Goal: Contribute content

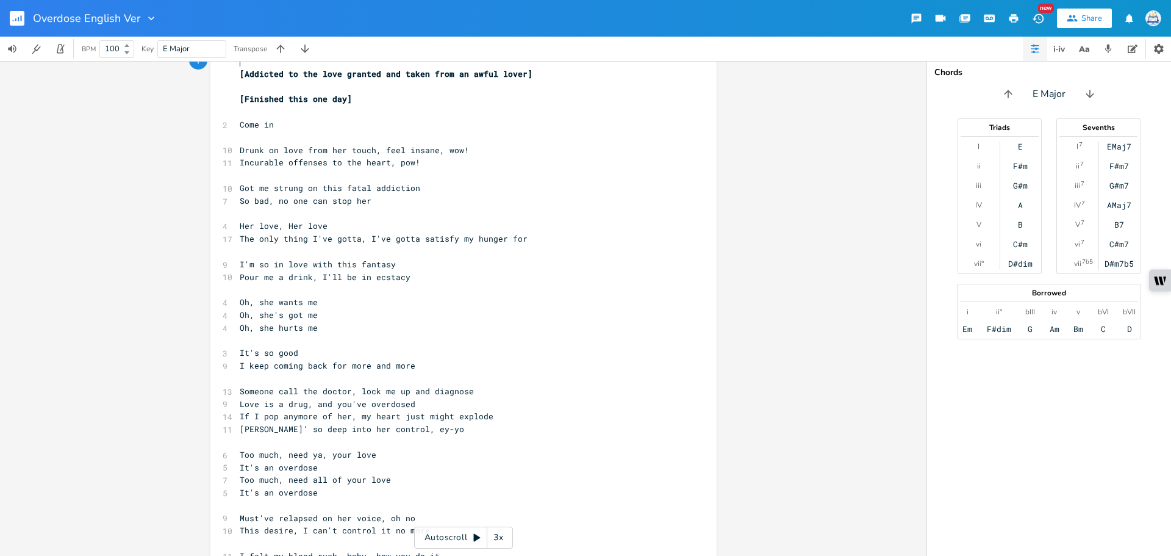
scroll to position [61, 0]
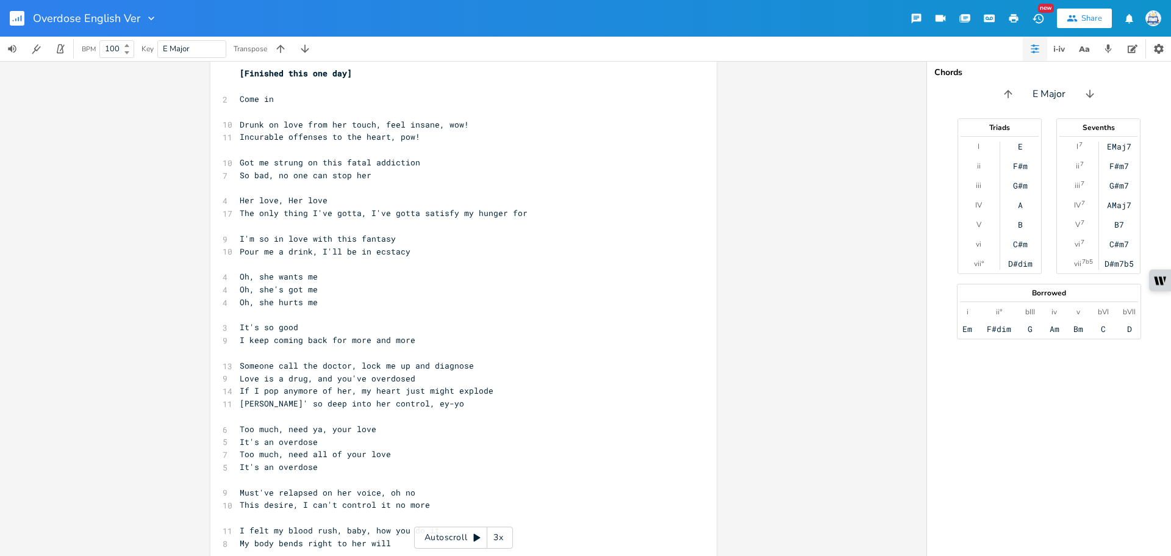
click at [301, 76] on span "[Finished this one day]" at bounding box center [296, 73] width 112 height 11
type textarea "in"
click at [743, 301] on div "in xxxxxxxxxx ​ [Addicted to the love granted and taken from an awful lover] ​ …" at bounding box center [463, 308] width 926 height 495
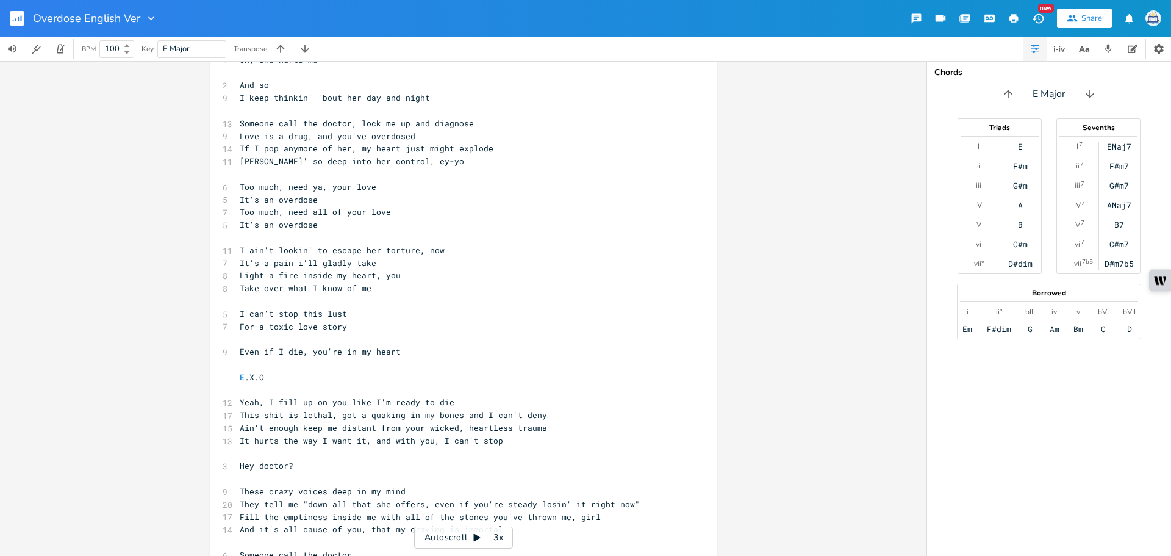
scroll to position [732, 0]
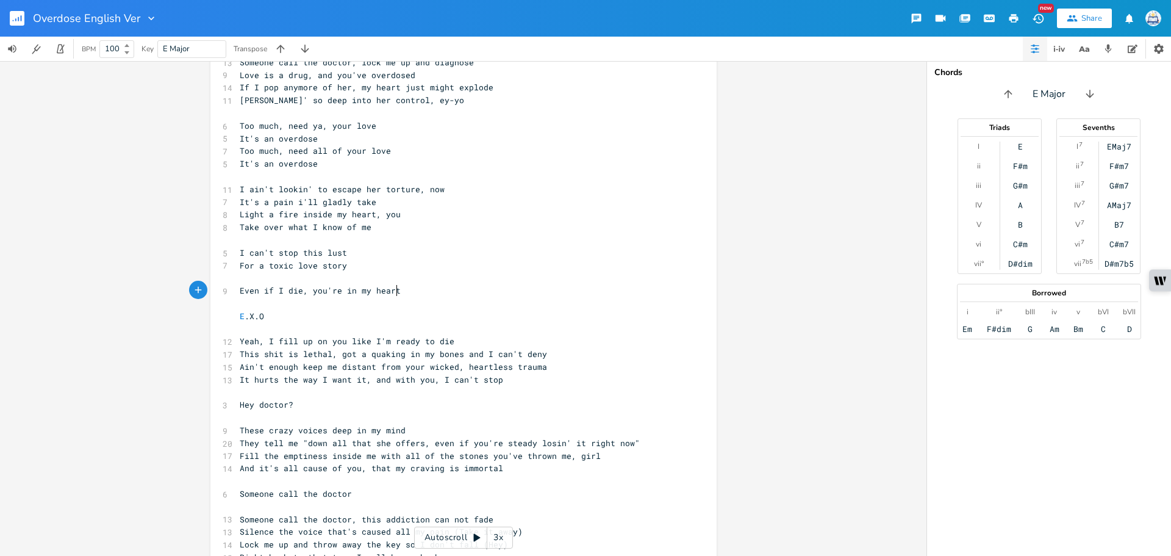
click at [546, 294] on pre "Even if I die, you're in my heart" at bounding box center [457, 290] width 440 height 13
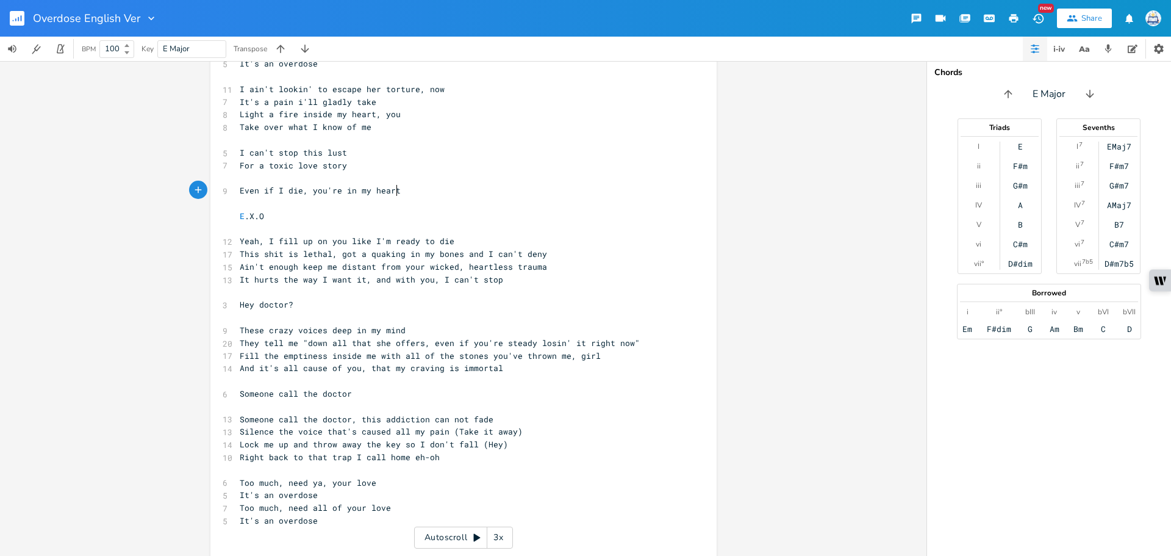
scroll to position [854, 0]
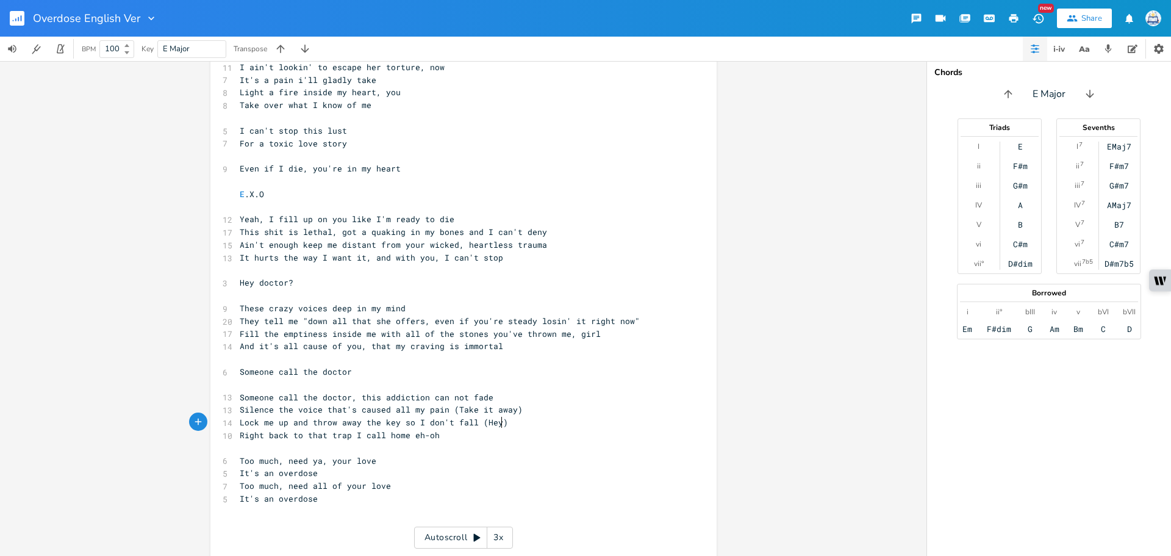
click at [533, 424] on pre "Lock me up and throw away the key so I don't fall (Hey)" at bounding box center [457, 422] width 440 height 13
click at [288, 439] on span "Right back to that trap I call home eh-oh" at bounding box center [340, 434] width 200 height 11
type textarea "in"
click at [292, 166] on span "Even if I die, you're in my heart" at bounding box center [320, 168] width 161 height 11
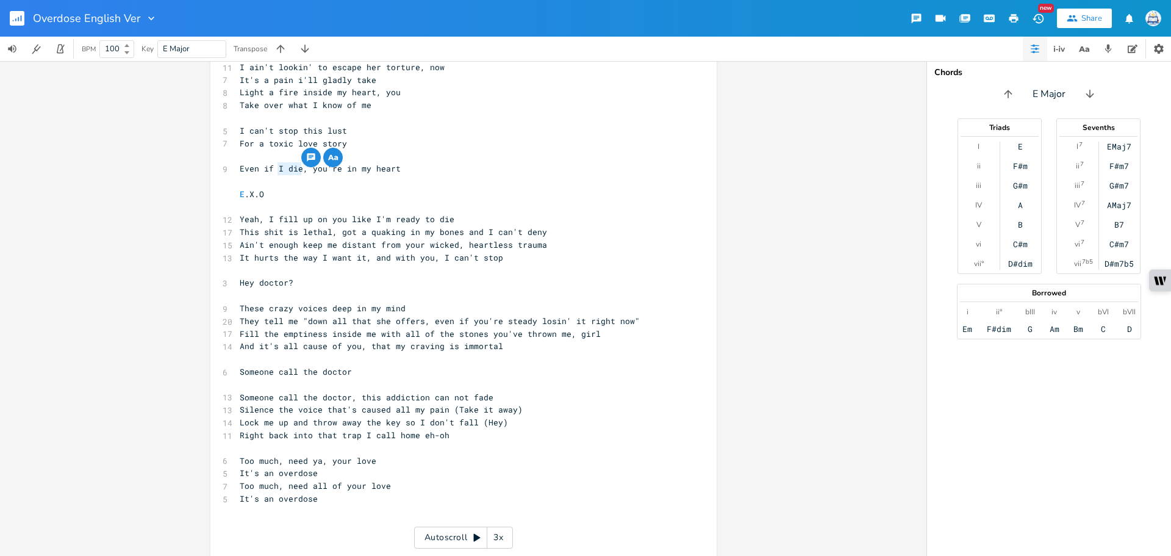
type textarea "die"
drag, startPoint x: 299, startPoint y: 170, endPoint x: 276, endPoint y: 166, distance: 22.8
click at [276, 166] on span "Even if I die, you're in my heart" at bounding box center [320, 168] width 161 height 11
type textarea "I di"
drag, startPoint x: 274, startPoint y: 168, endPoint x: 295, endPoint y: 171, distance: 20.4
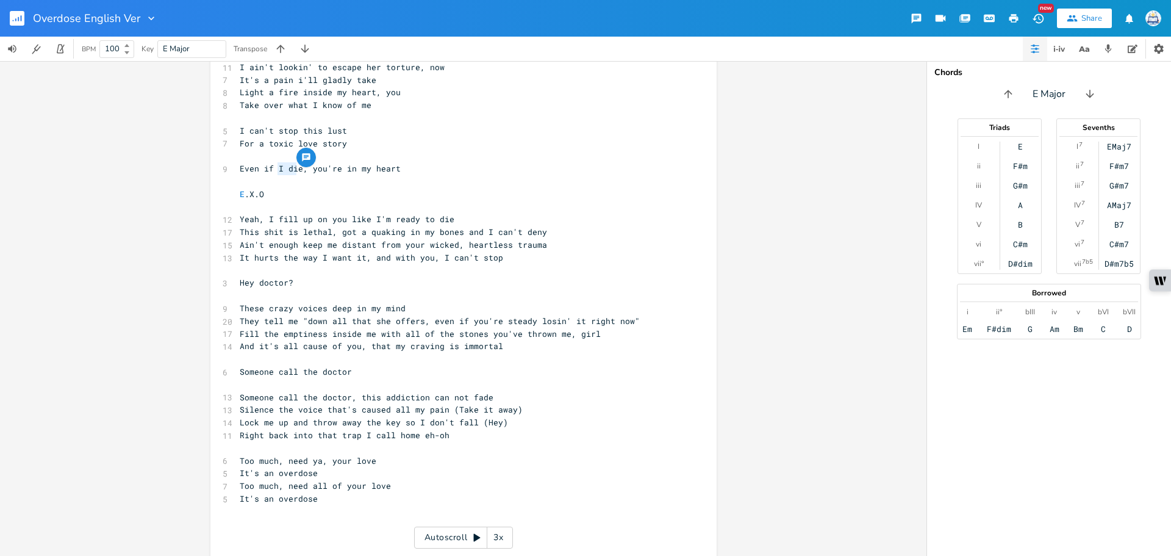
click at [295, 171] on span "Even if I die, you're in my heart" at bounding box center [320, 168] width 161 height 11
drag, startPoint x: 298, startPoint y: 171, endPoint x: 259, endPoint y: 171, distance: 38.4
click at [259, 171] on span "Even if I die, you're in my heart" at bounding box center [320, 168] width 161 height 11
type textarea "in the next life"
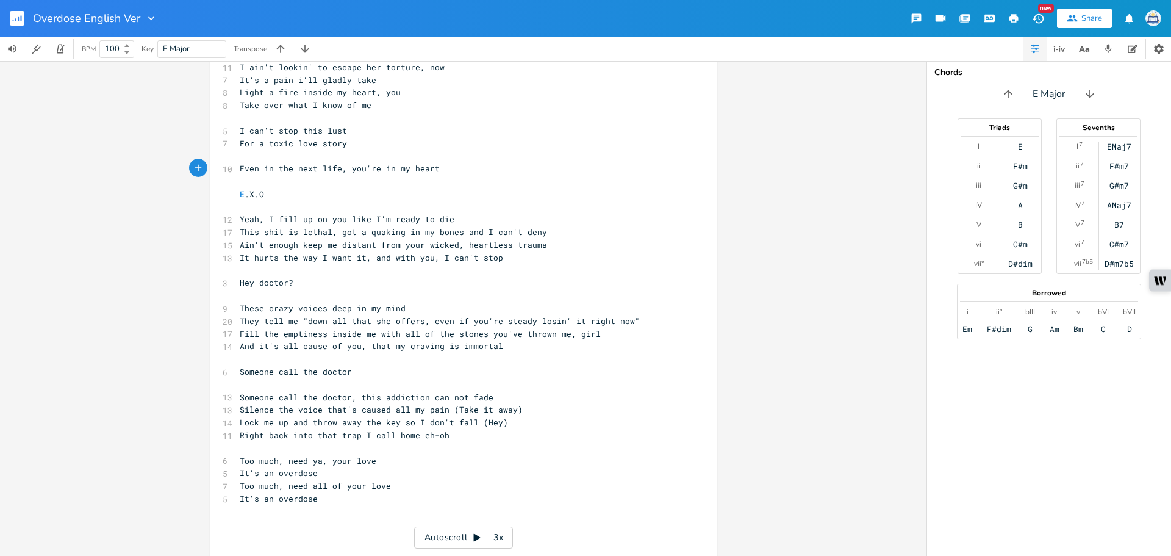
click at [640, 176] on pre "​" at bounding box center [457, 181] width 440 height 13
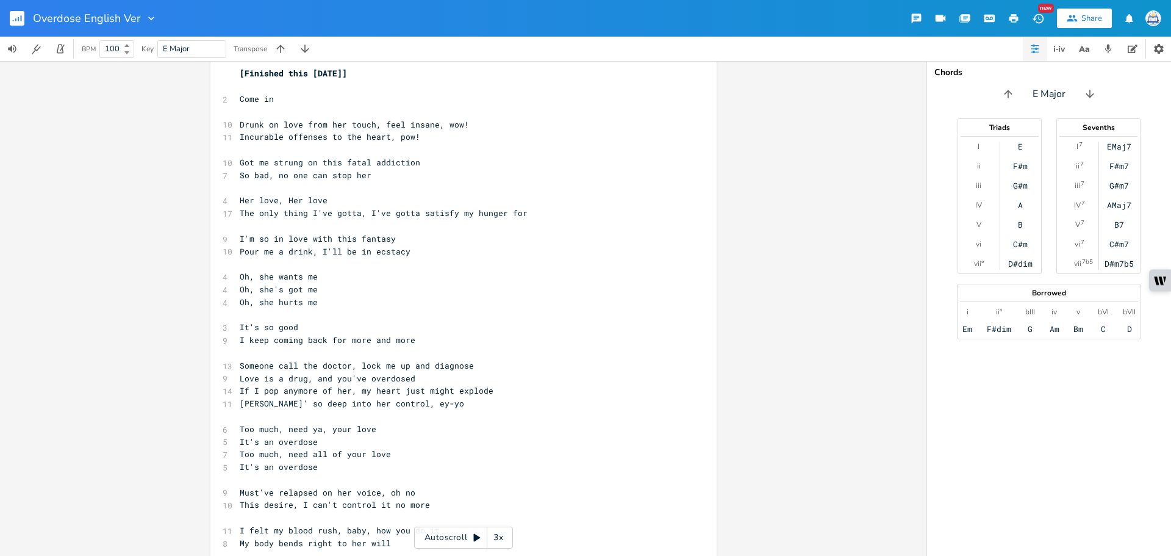
scroll to position [0, 0]
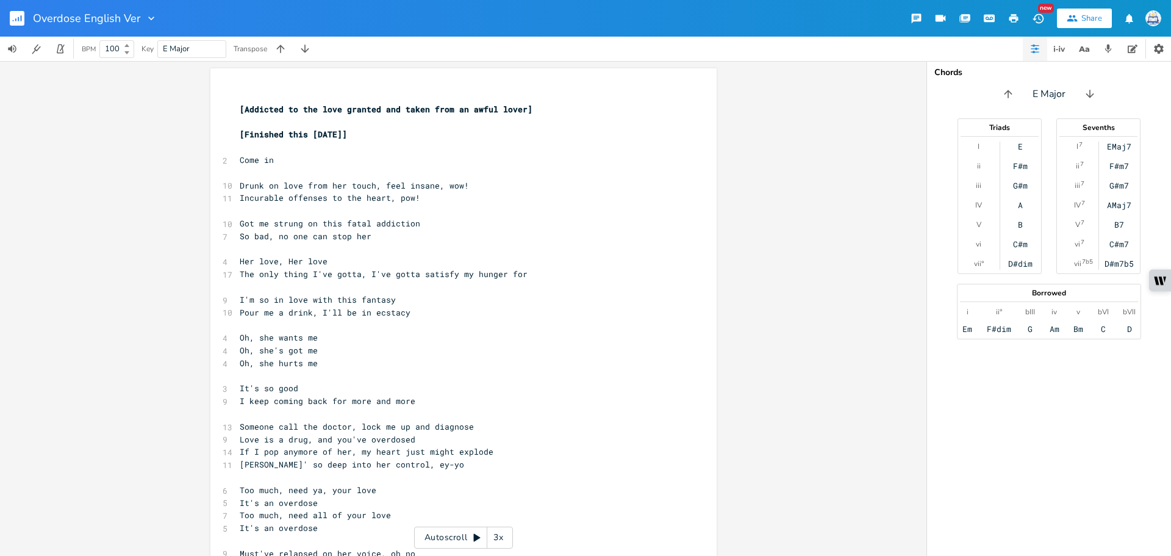
click at [500, 209] on pre "​" at bounding box center [457, 210] width 440 height 13
click at [652, 250] on pre "​" at bounding box center [457, 249] width 440 height 13
click at [713, 252] on div "x ​ [Addicted to the love granted and taken from an awful lover] ​ [Finished th…" at bounding box center [463, 308] width 926 height 495
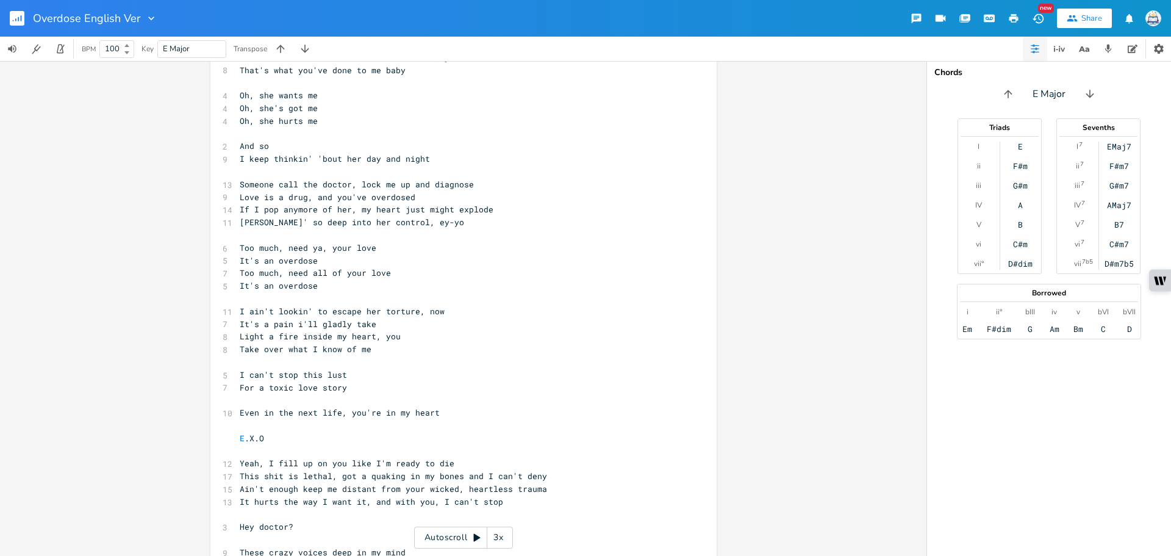
click at [631, 331] on pre "Light a fire inside my heart, you" at bounding box center [457, 336] width 440 height 13
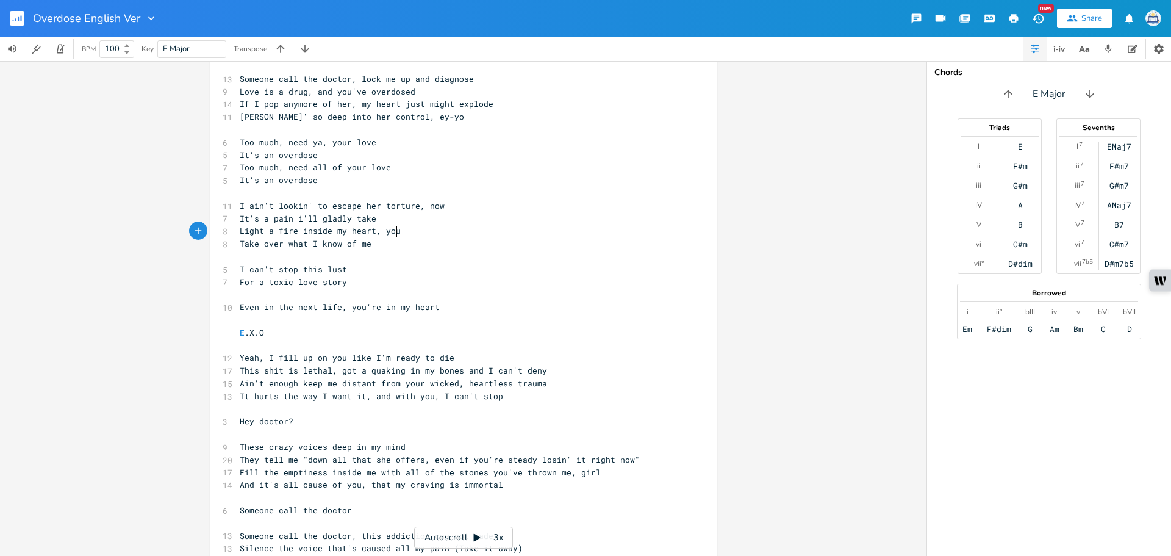
scroll to position [732, 0]
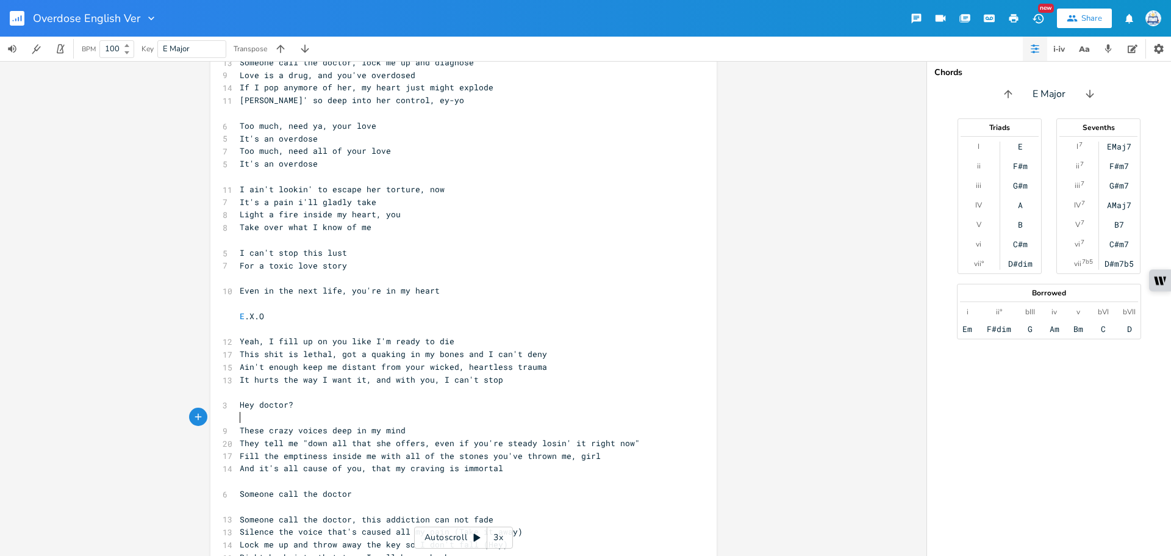
click at [704, 414] on div "x ​ [Addicted to the love granted and taken from an awful lover] ​ [Finished th…" at bounding box center [472, 62] width 471 height 1413
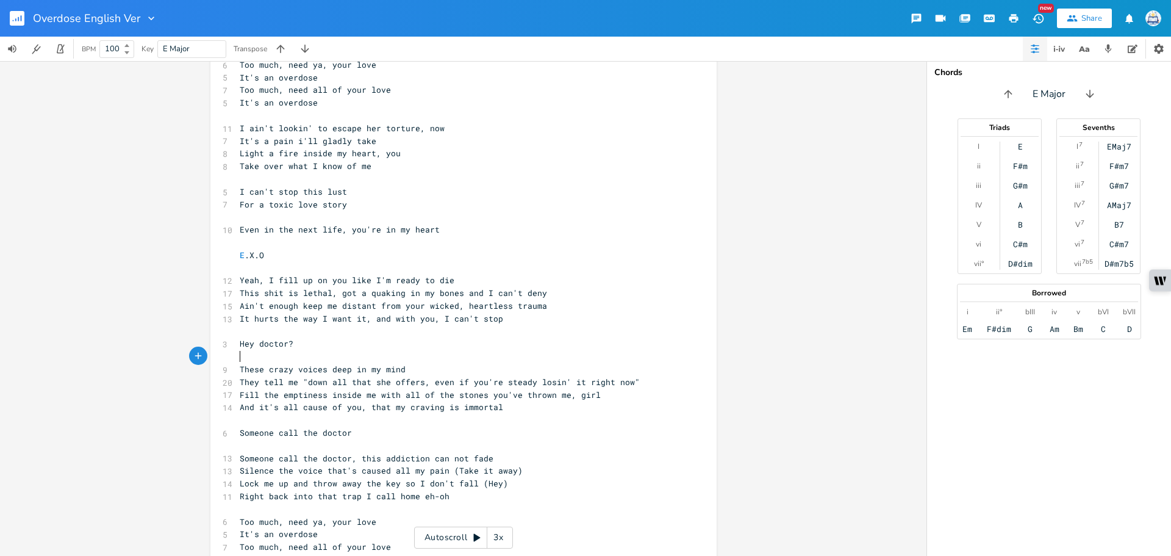
click at [378, 157] on span "Light a fire inside my heart, you" at bounding box center [320, 153] width 161 height 11
type textarea "and"
click at [703, 417] on div "x ​ [Addicted to the love granted and taken from an awful lover] ​ [Finished th…" at bounding box center [472, 1] width 471 height 1413
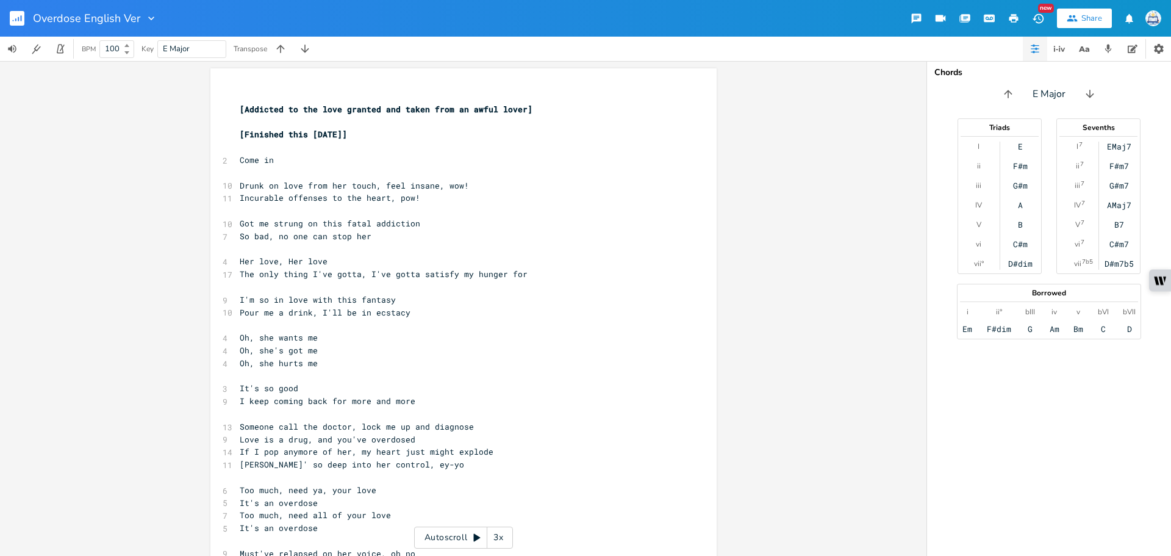
scroll to position [694, 0]
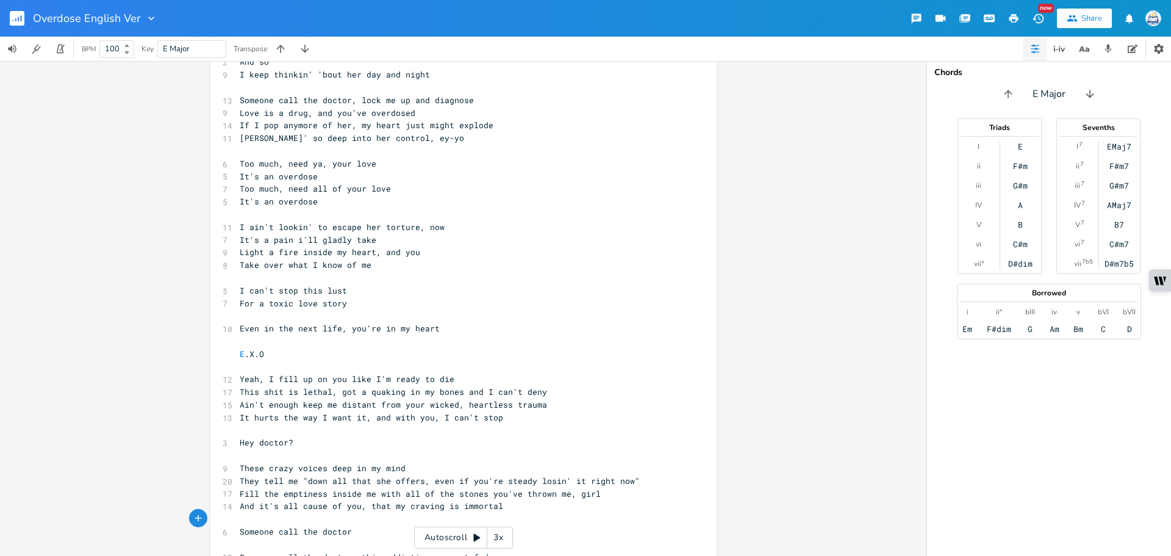
click at [9, 21] on div "Overdose English Ver" at bounding box center [78, 18] width 157 height 37
click at [13, 20] on icon "button" at bounding box center [13, 20] width 1 height 1
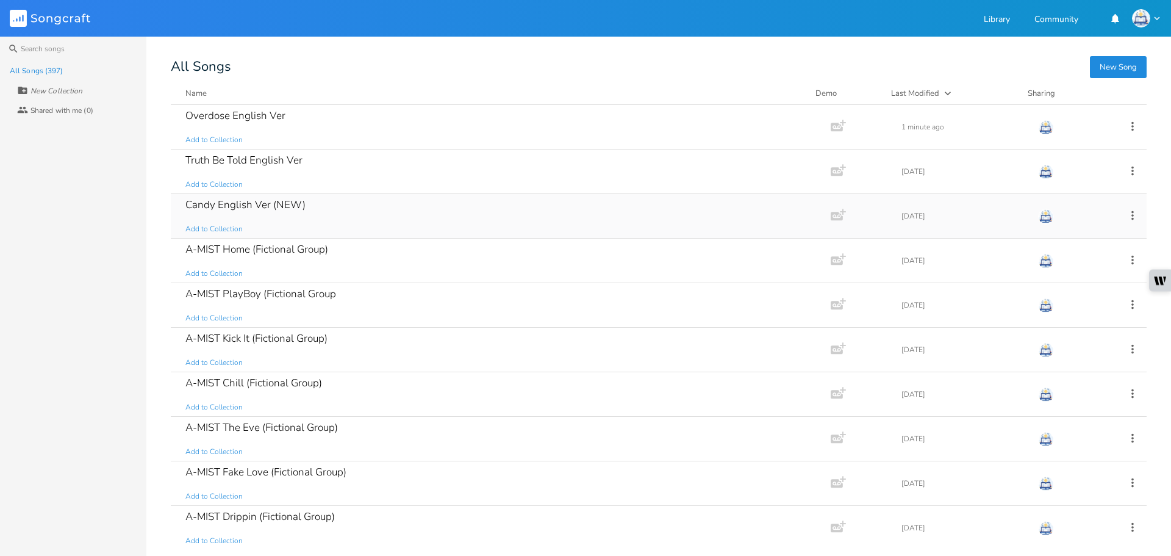
click at [327, 209] on div "Candy English Ver (NEW) Add to Collection" at bounding box center [498, 216] width 626 height 44
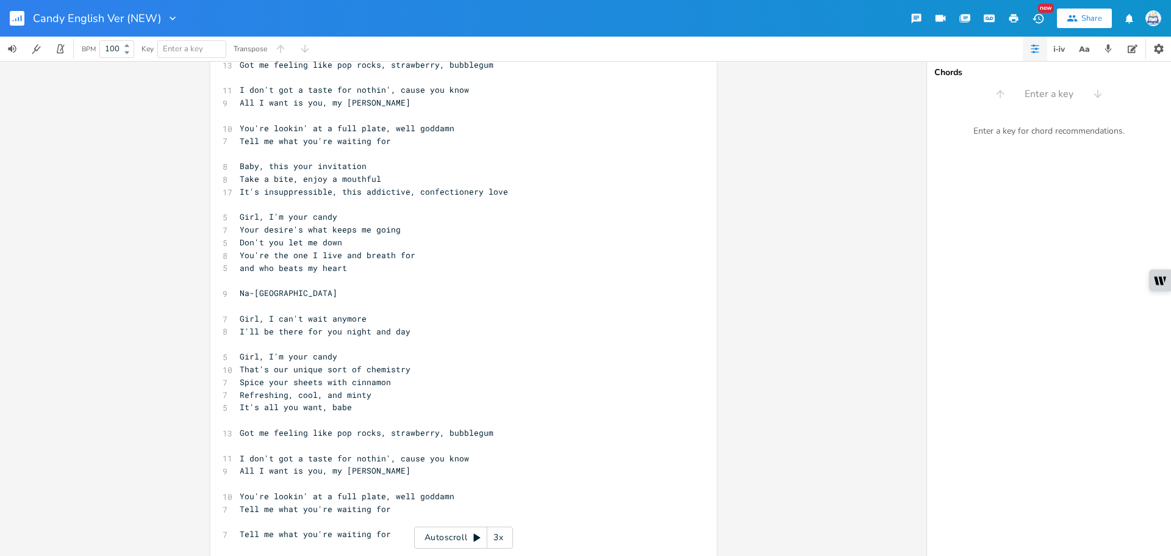
scroll to position [732, 0]
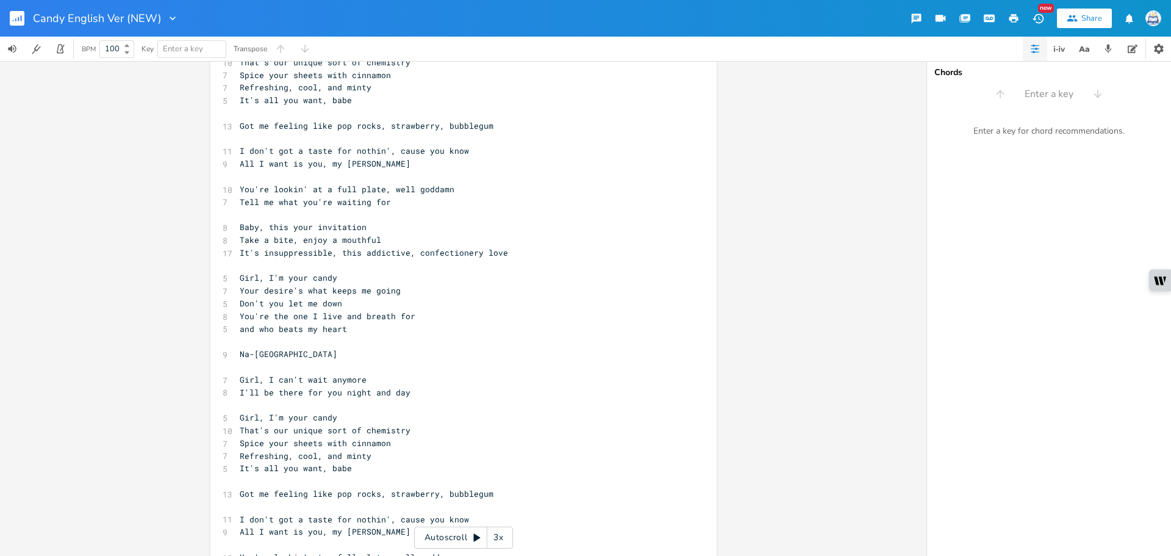
click at [559, 446] on pre "Spice your sheets with cinnamon" at bounding box center [457, 443] width 440 height 13
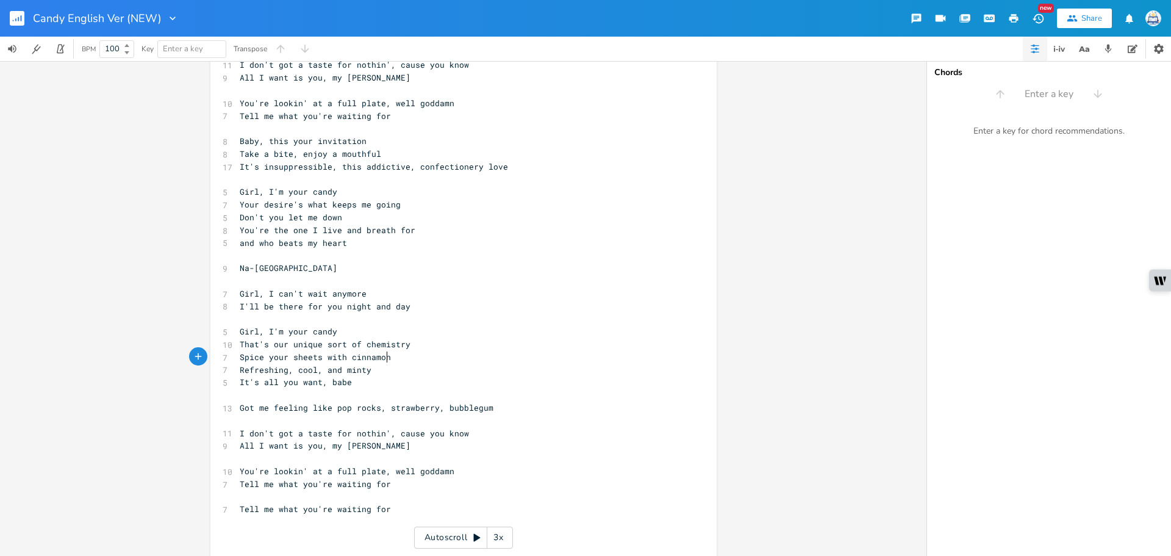
scroll to position [828, 0]
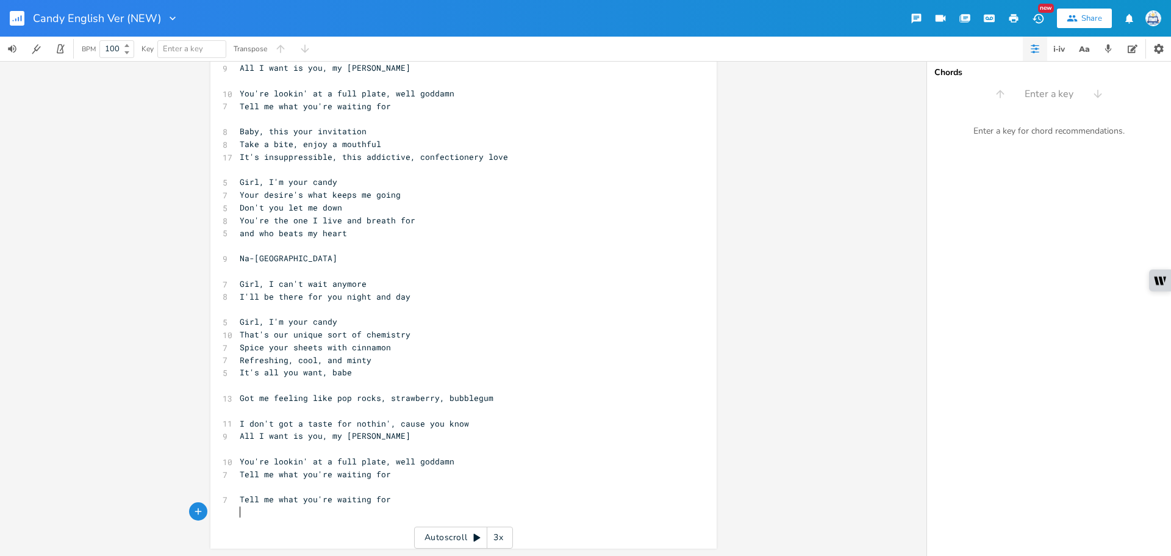
click at [520, 507] on pre "​" at bounding box center [457, 512] width 440 height 13
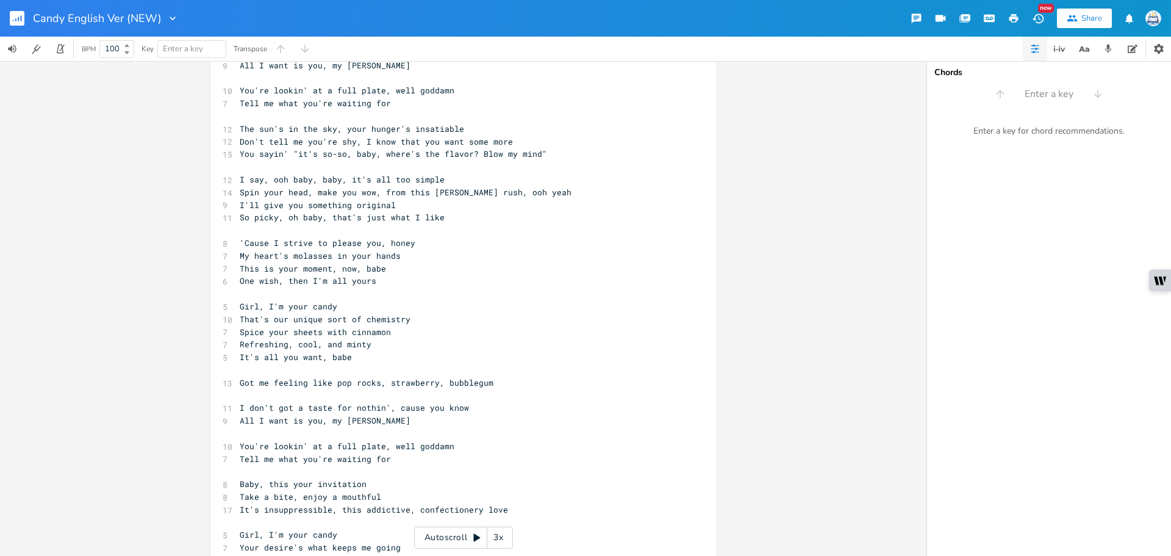
scroll to position [454, 0]
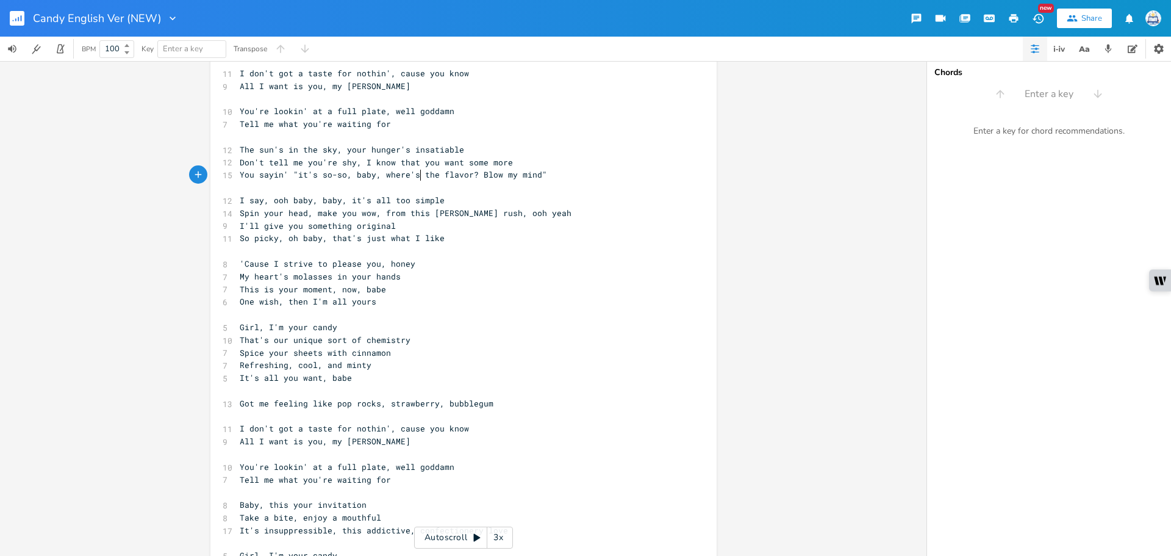
click at [415, 172] on span "You sayin' "it's so-so, baby, where's the flavor? Blow my mind"" at bounding box center [393, 174] width 307 height 11
type textarea "where's"
drag, startPoint x: 410, startPoint y: 174, endPoint x: 378, endPoint y: 174, distance: 31.7
click at [378, 174] on span "You sayin' "it's so-so, baby, where's the flavor? Blow my mind"" at bounding box center [393, 174] width 307 height 11
click at [465, 192] on pre "​" at bounding box center [457, 187] width 440 height 13
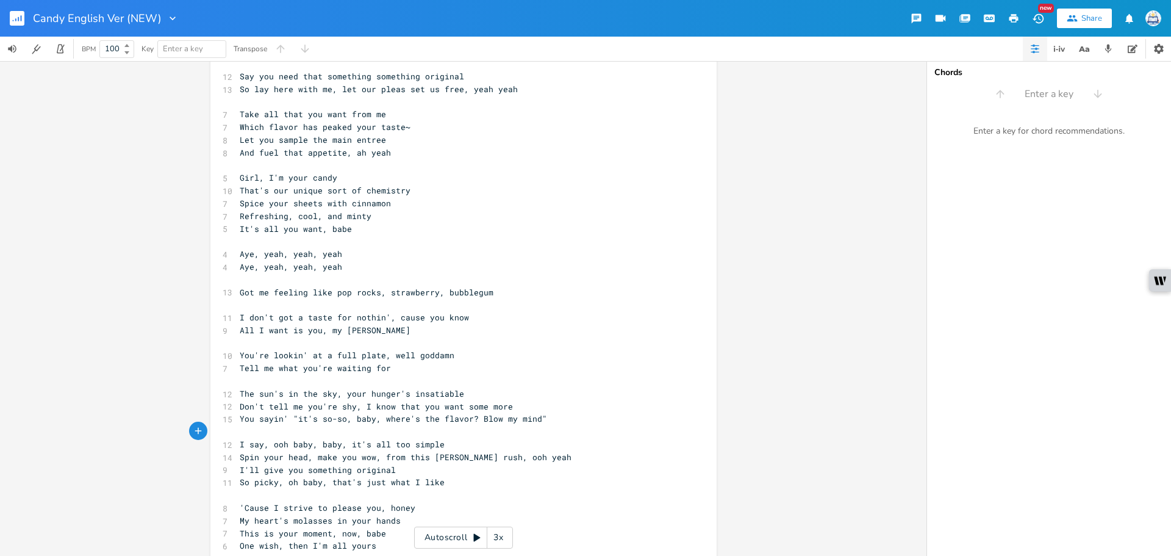
scroll to position [27, 0]
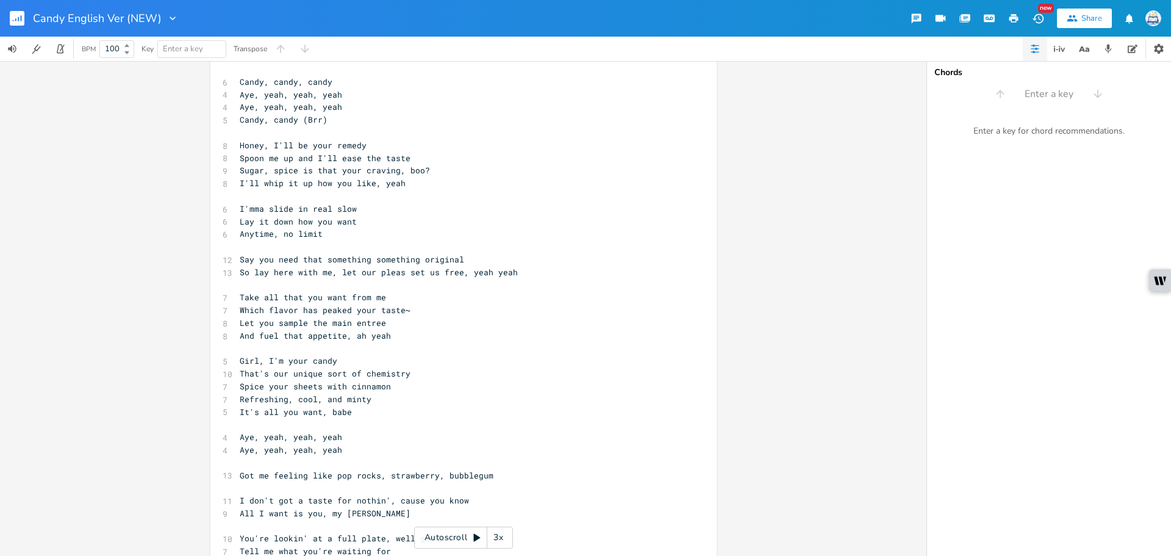
click at [20, 18] on rect "button" at bounding box center [17, 18] width 15 height 15
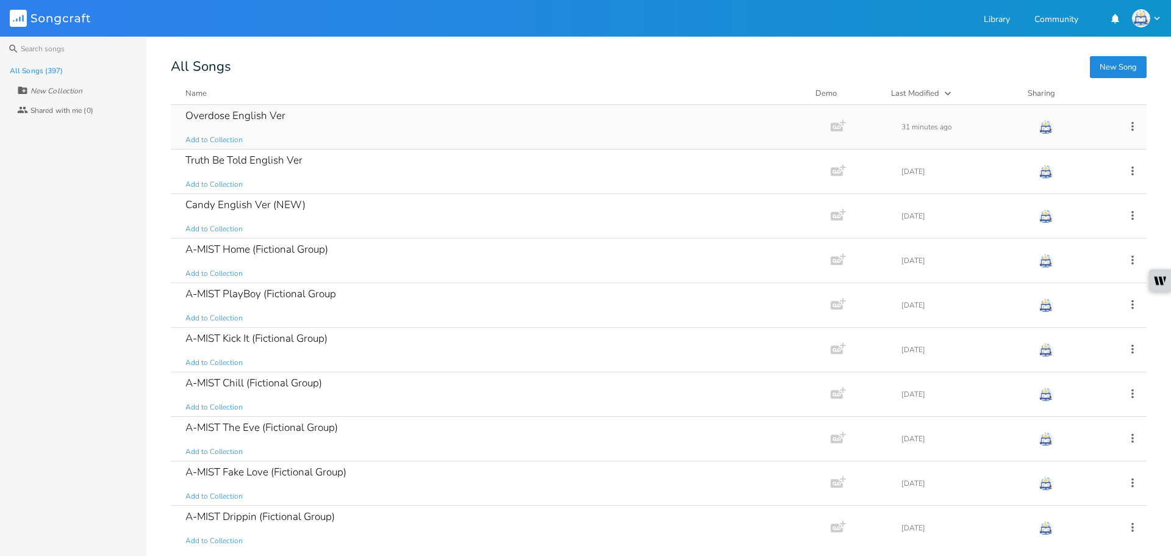
click at [318, 118] on div "Overdose English Ver Add to Collection" at bounding box center [498, 127] width 626 height 44
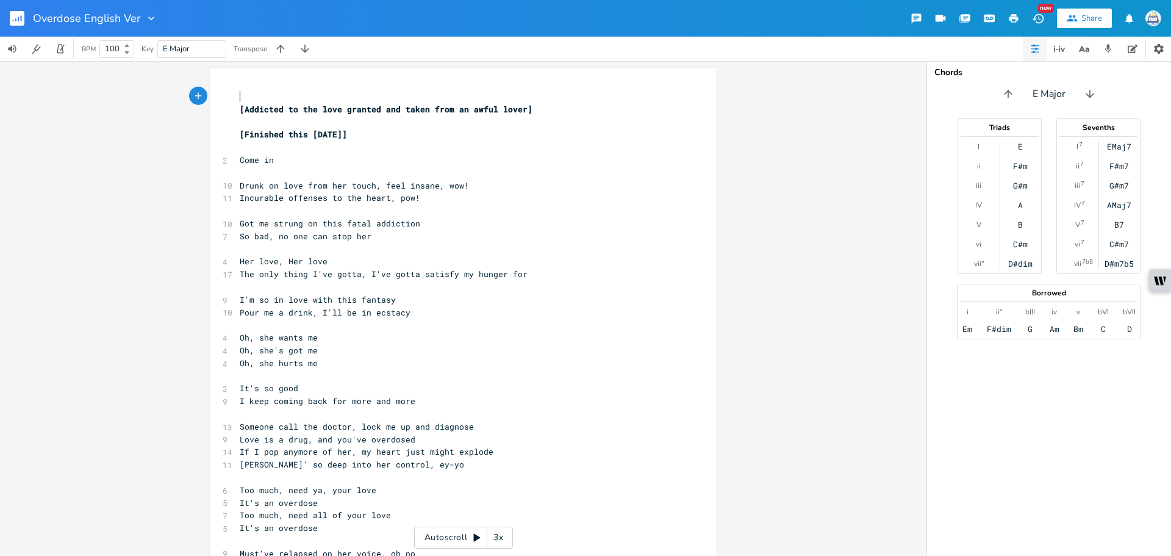
click at [637, 235] on pre "So bad, no one can stop her" at bounding box center [457, 236] width 440 height 13
